Goal: Information Seeking & Learning: Learn about a topic

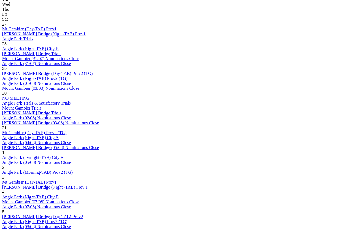
scroll to position [284, 0]
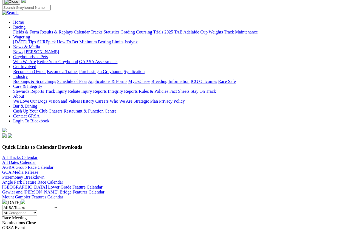
scroll to position [34, 0]
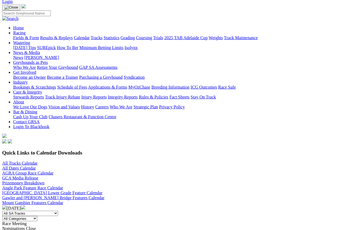
click at [7, 205] on img at bounding box center [4, 207] width 4 height 4
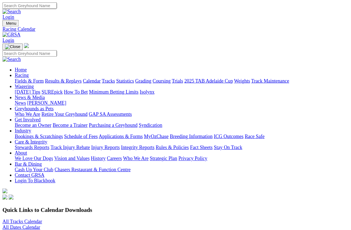
scroll to position [4, 0]
